Goal: Information Seeking & Learning: Check status

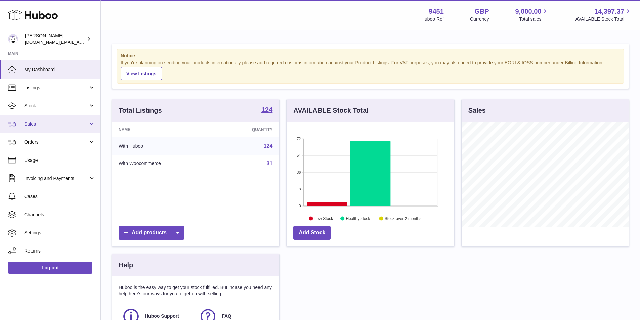
click at [34, 121] on span "Sales" at bounding box center [56, 124] width 64 height 6
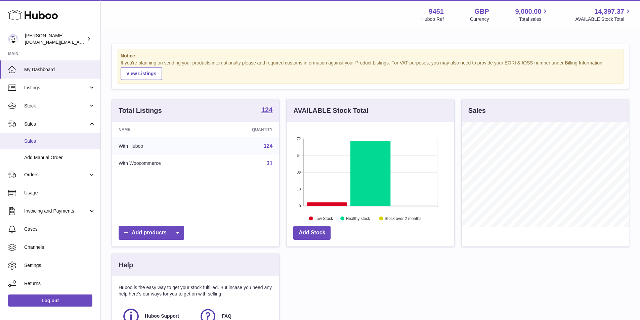
click at [44, 147] on link "Sales" at bounding box center [50, 141] width 100 height 16
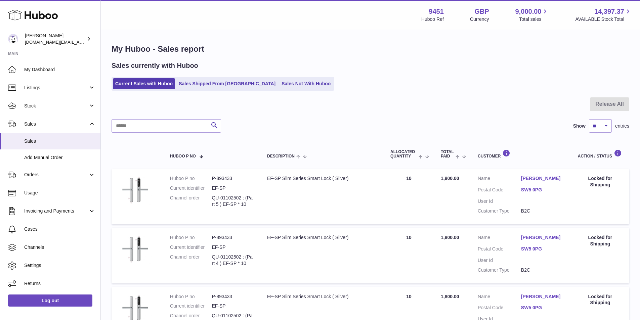
click at [354, 217] on td "Description EF-SP Slim Series Smart Lock ( Silver)" at bounding box center [321, 197] width 123 height 56
